Goal: Information Seeking & Learning: Learn about a topic

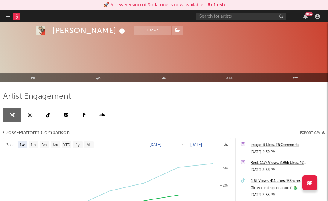
select select "1w"
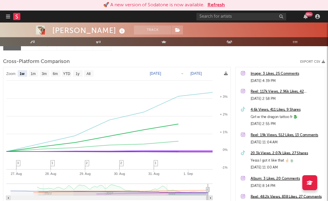
scroll to position [71, 0]
click at [218, 13] on div "99 +" at bounding box center [260, 16] width 126 height 12
click at [220, 13] on input "text" at bounding box center [242, 16] width 90 height 7
type input "c"
click at [254, 16] on input "[PERSON_NAME]" at bounding box center [242, 16] width 90 height 7
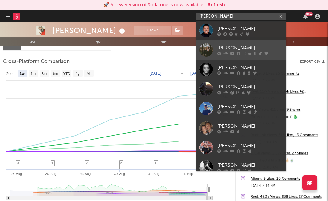
type input "[PERSON_NAME]"
click at [250, 46] on div "[PERSON_NAME]" at bounding box center [251, 47] width 66 height 7
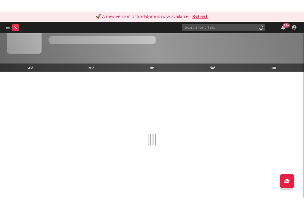
scroll to position [18, 0]
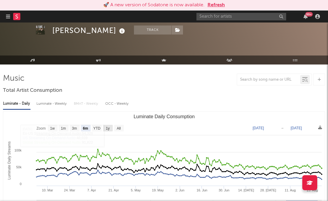
click at [109, 128] on text "1y" at bounding box center [108, 128] width 4 height 4
select select "1y"
type input "[DATE]"
